Goal: Check status: Check status

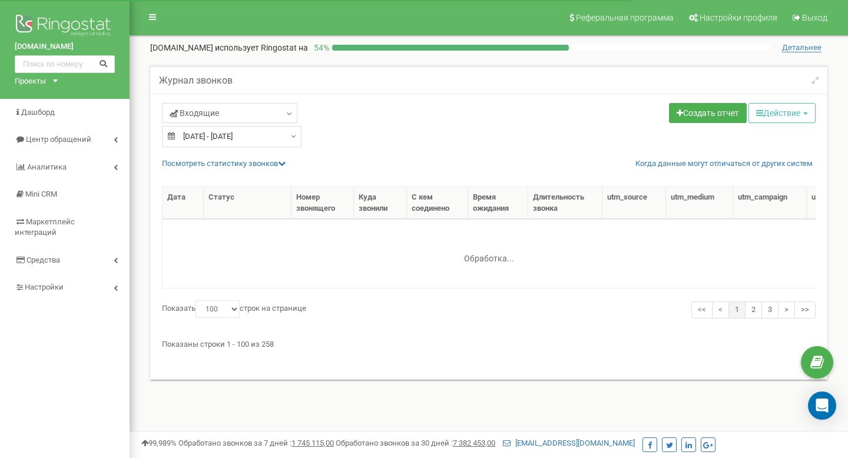
select select "100"
click at [276, 160] on link "Посмотреть cтатистику звонков" at bounding box center [224, 163] width 124 height 9
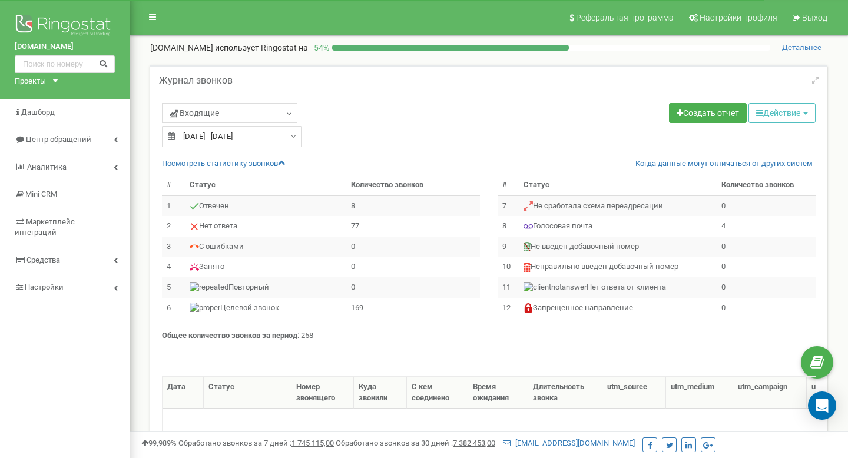
type input "17.09.2025"
click at [283, 141] on input "17.09.2025 - 17.09.2025" at bounding box center [232, 136] width 140 height 21
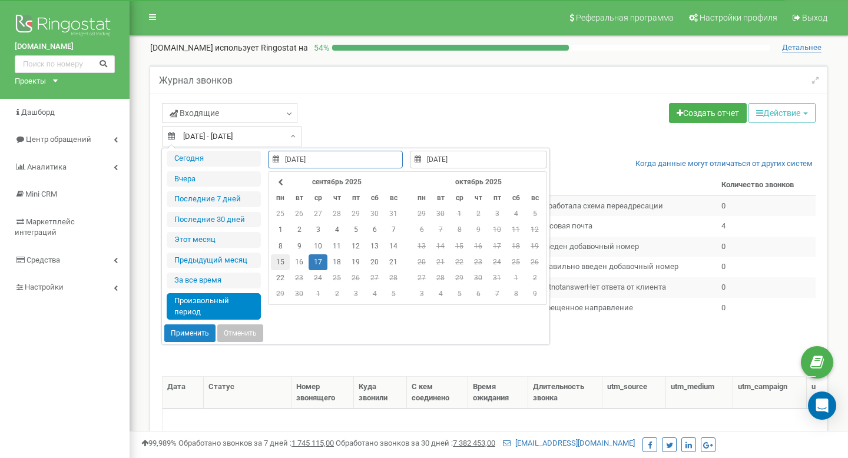
type input "15.09.2025"
click at [285, 263] on td "15" at bounding box center [280, 262] width 19 height 16
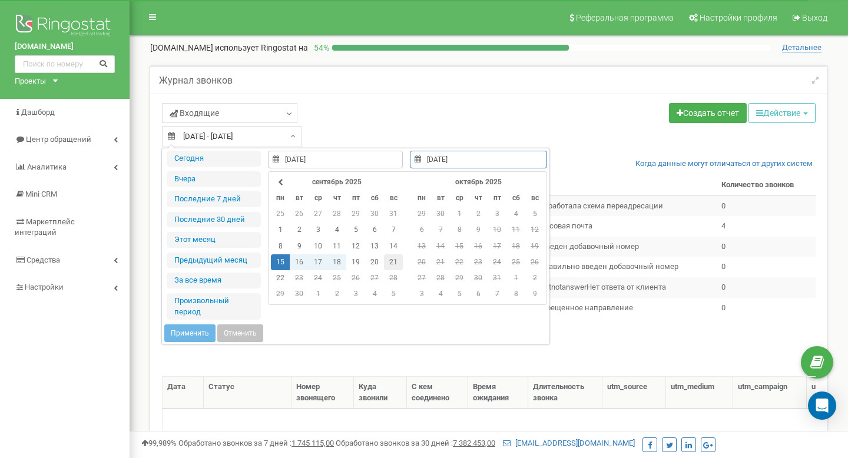
type input "21.09.2025"
click at [390, 264] on td "21" at bounding box center [393, 262] width 19 height 16
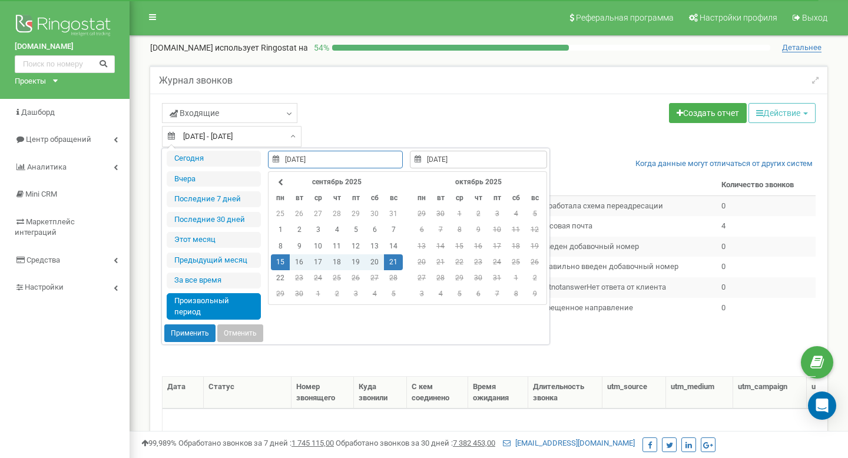
type input "15.09.2025"
click at [192, 335] on button "Применить" at bounding box center [189, 333] width 51 height 18
type input "[DATE] - [DATE]"
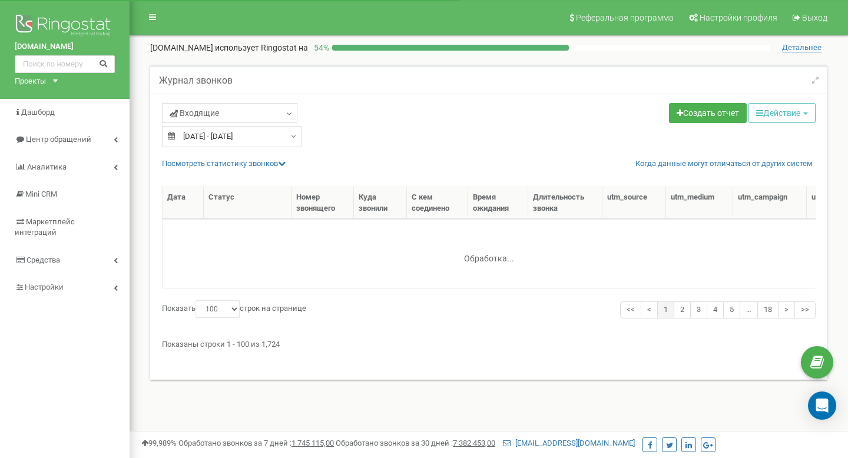
select select "100"
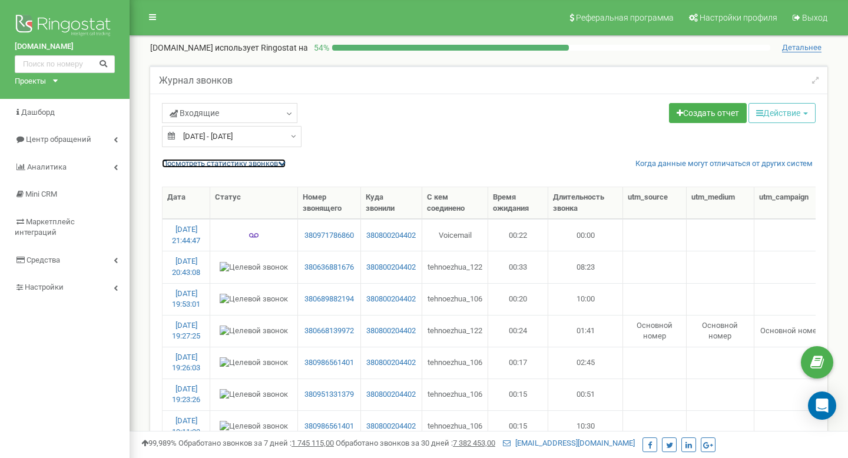
click at [280, 161] on link "Посмотреть cтатистику звонков" at bounding box center [224, 163] width 124 height 9
